Goal: Task Accomplishment & Management: Use online tool/utility

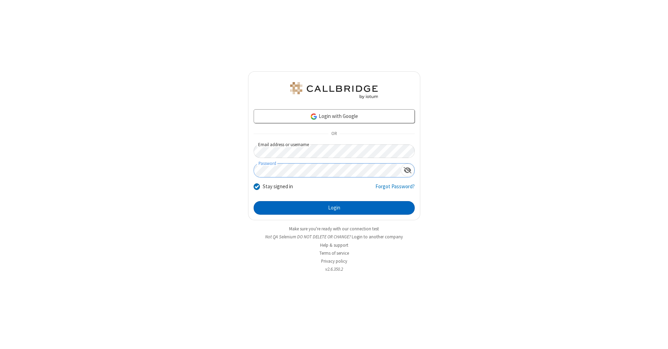
click at [334, 208] on button "Login" at bounding box center [334, 208] width 161 height 14
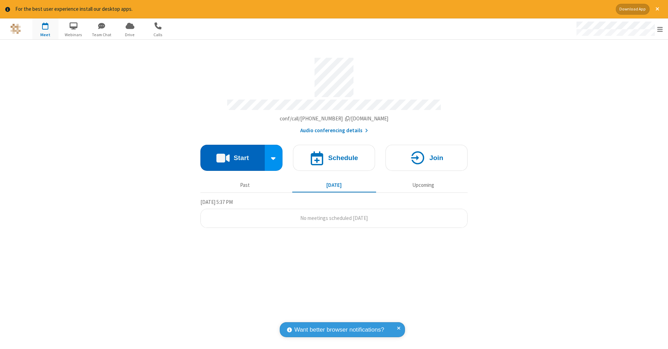
click at [233, 154] on button "Start" at bounding box center [233, 158] width 64 height 26
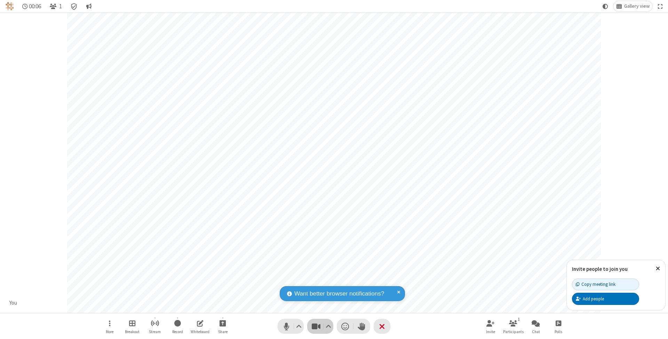
click at [316, 327] on span "Stop video (⌘+Shift+V)" at bounding box center [316, 327] width 10 height 10
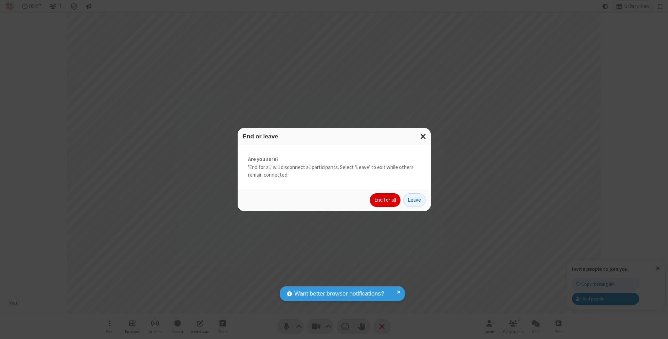
click at [386, 200] on button "End for all" at bounding box center [385, 201] width 31 height 14
